Goal: Find specific page/section

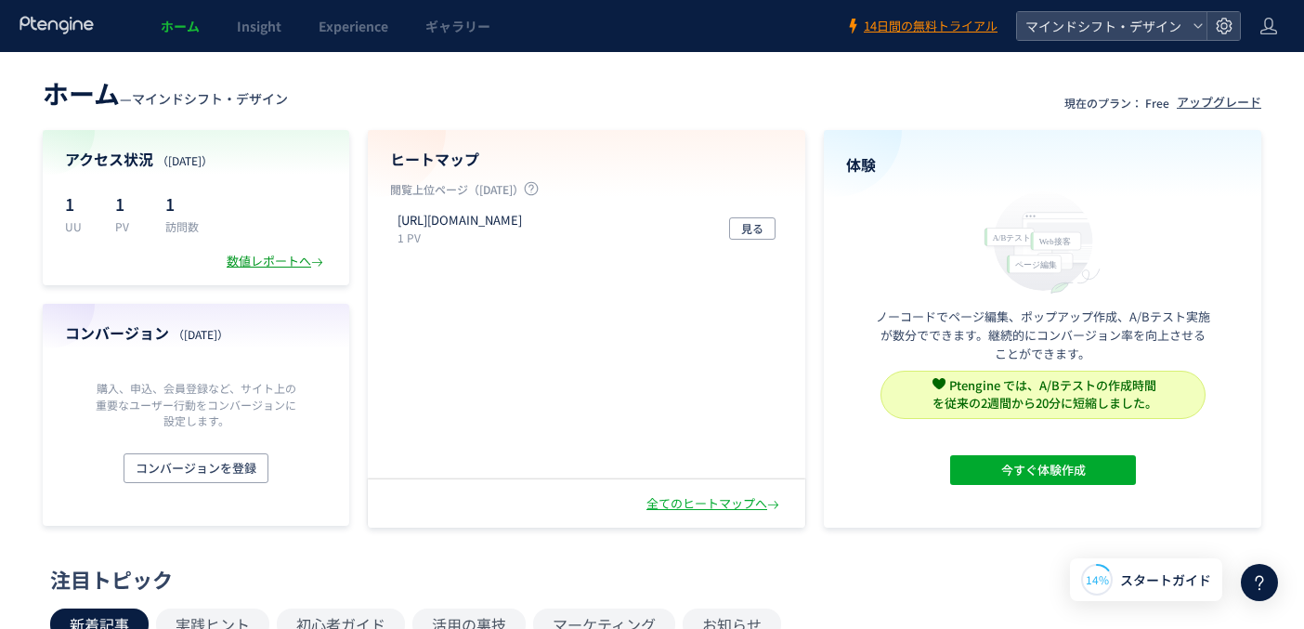
click at [294, 263] on div "数値レポートへ" at bounding box center [277, 262] width 100 height 18
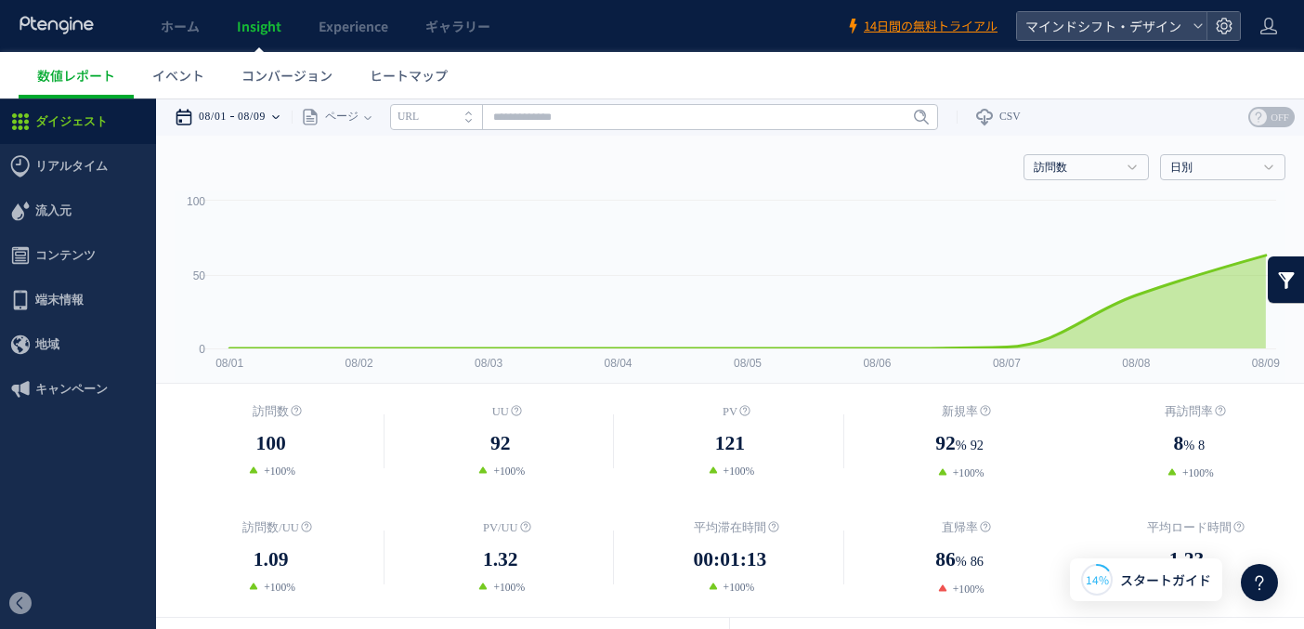
click at [280, 115] on icon at bounding box center [275, 117] width 7 height 4
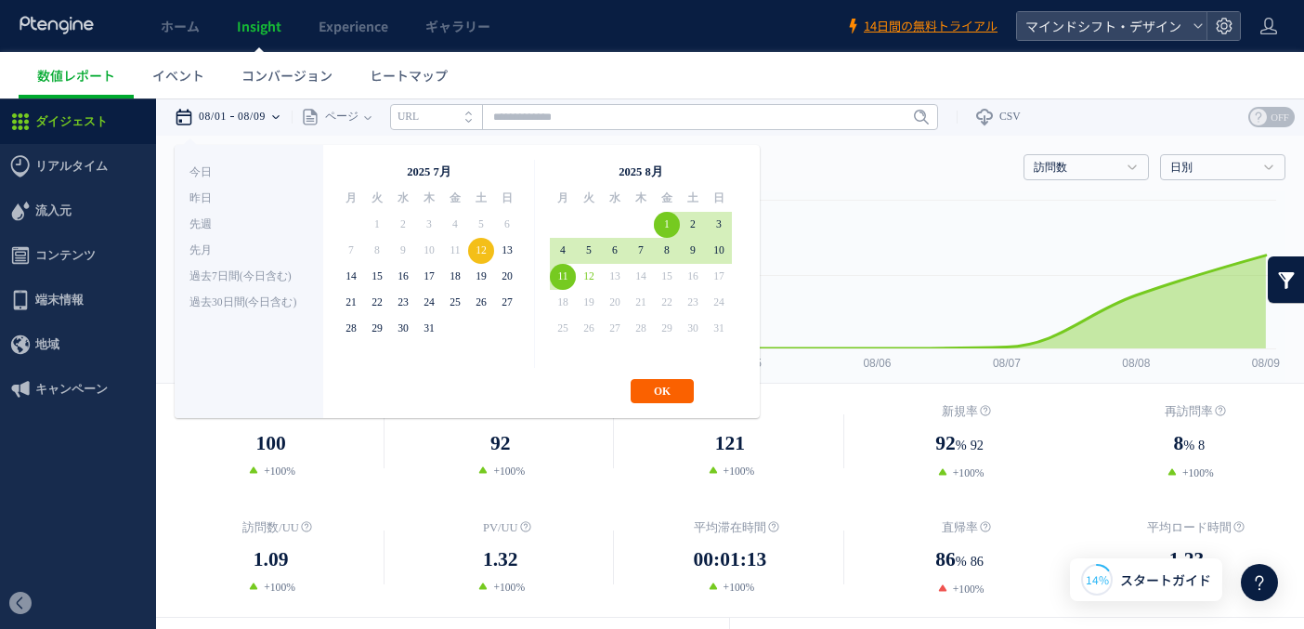
click at [667, 392] on button "OK" at bounding box center [662, 391] width 63 height 24
